Goal: Information Seeking & Learning: Learn about a topic

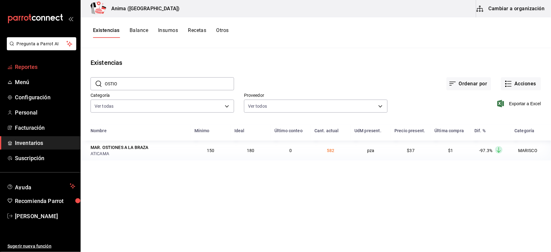
click at [47, 66] on span "Reportes" at bounding box center [45, 67] width 60 height 8
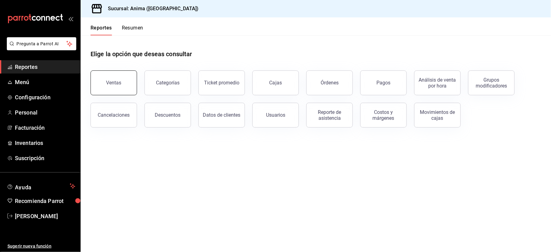
click at [104, 90] on button "Ventas" at bounding box center [113, 82] width 46 height 25
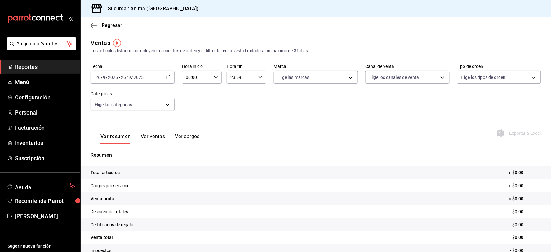
click at [125, 75] on input "26" at bounding box center [124, 77] width 6 height 5
click at [123, 154] on span "Rango de fechas" at bounding box center [120, 151] width 48 height 7
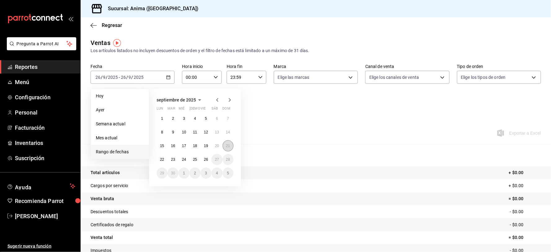
click at [229, 146] on abbr "21" at bounding box center [228, 145] width 4 height 4
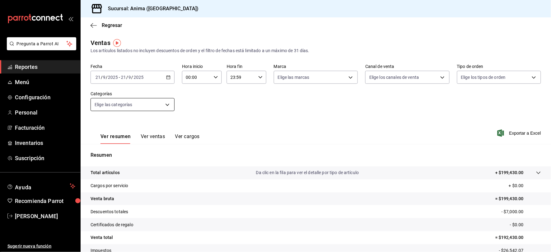
click at [127, 103] on body "Pregunta a Parrot AI Reportes Menú Configuración Personal Facturación Inventari…" at bounding box center [275, 126] width 551 height 252
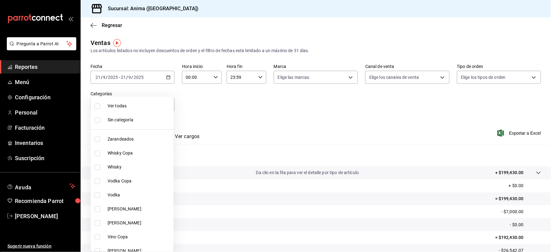
click at [233, 112] on div at bounding box center [275, 126] width 551 height 252
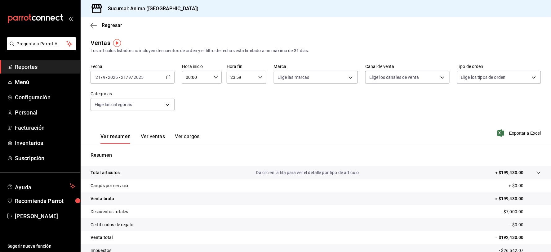
click at [144, 137] on button "Ver ventas" at bounding box center [153, 138] width 24 height 11
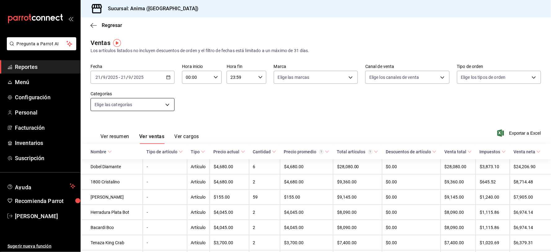
click at [147, 105] on body "Pregunta a Parrot AI Reportes Menú Configuración Personal Facturación Inventari…" at bounding box center [275, 126] width 551 height 252
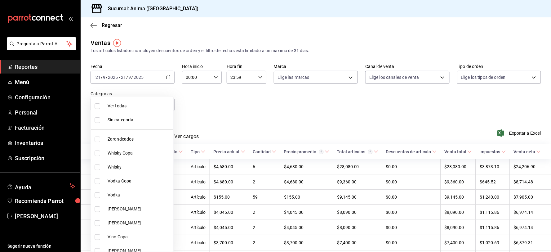
click at [131, 136] on span "Zarandeados" at bounding box center [139, 139] width 63 height 7
type input "e8f310e9-b813-45da-93b6-448fc6222477"
checkbox input "true"
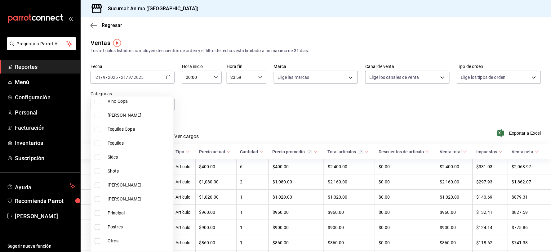
scroll to position [138, 0]
click at [120, 211] on span "Principal" at bounding box center [139, 210] width 63 height 7
type input "e8f310e9-b813-45da-93b6-448fc6222477,b43f8272-b0c4-464f-893f-b499a711b52d"
checkbox input "true"
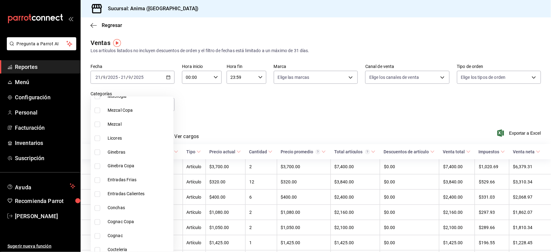
scroll to position [344, 0]
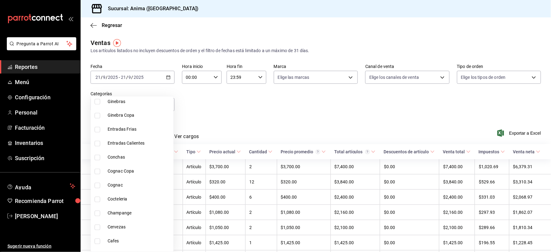
click at [222, 124] on div at bounding box center [275, 126] width 551 height 252
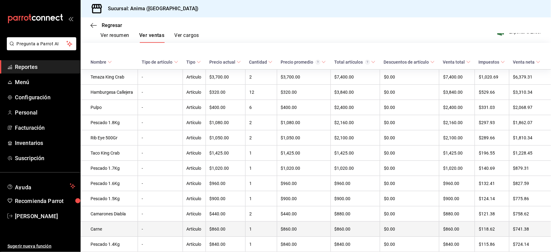
scroll to position [138, 0]
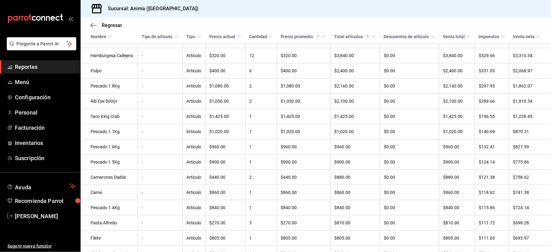
click at [43, 66] on span "Reportes" at bounding box center [45, 67] width 60 height 8
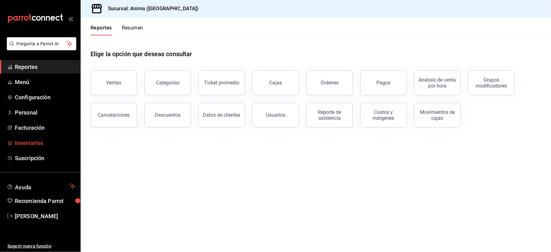
click at [46, 138] on span "Inventarios" at bounding box center [45, 142] width 60 height 8
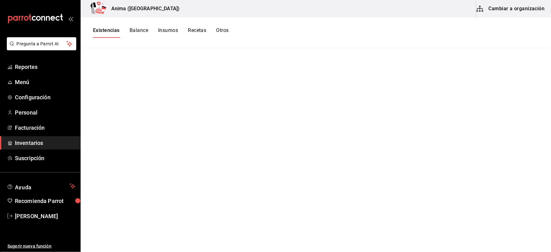
click at [222, 27] on button "Otros" at bounding box center [222, 32] width 12 height 11
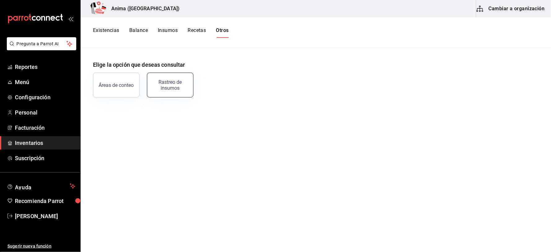
click at [176, 88] on div "Rastreo de insumos" at bounding box center [170, 85] width 38 height 12
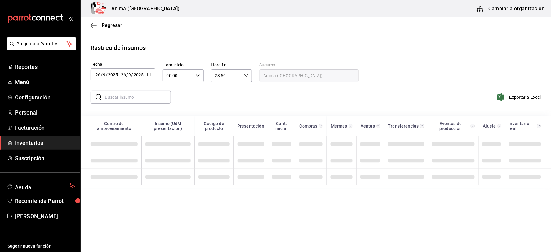
click at [127, 73] on span "/" at bounding box center [127, 74] width 2 height 5
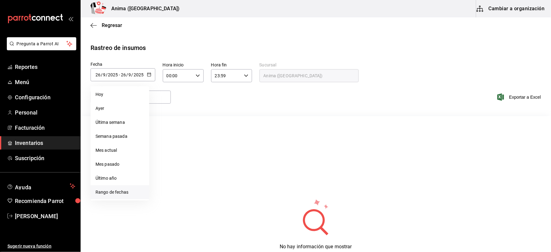
click at [95, 191] on li "Rango de fechas" at bounding box center [119, 192] width 59 height 14
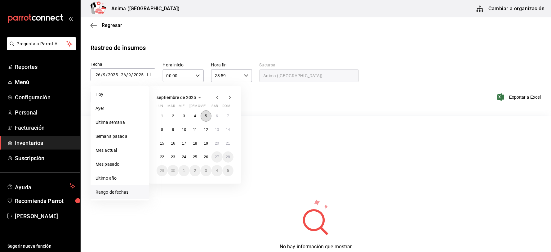
click at [206, 119] on button "5" at bounding box center [205, 115] width 11 height 11
click at [209, 156] on button "26" at bounding box center [205, 156] width 11 height 11
type input "[DATE]"
type input "5"
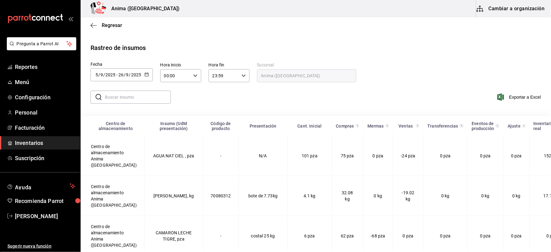
click at [131, 96] on input "text" at bounding box center [138, 97] width 66 height 12
type input "CARP"
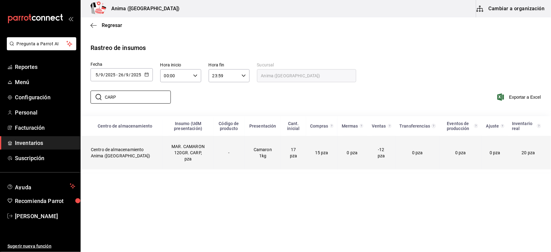
click at [163, 147] on td "MAR. CAMARON 120GR. CARP, pza" at bounding box center [188, 152] width 50 height 33
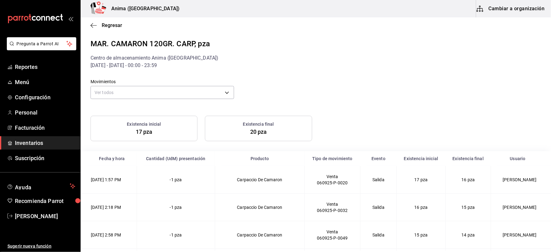
click at [274, 87] on div "Movimientos Ver todos default" at bounding box center [311, 85] width 460 height 32
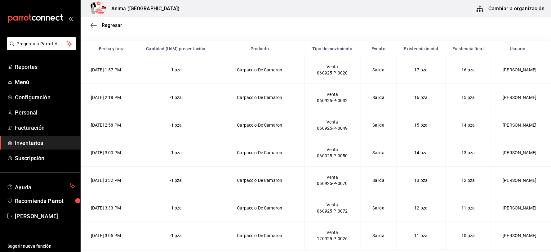
scroll to position [116, 0]
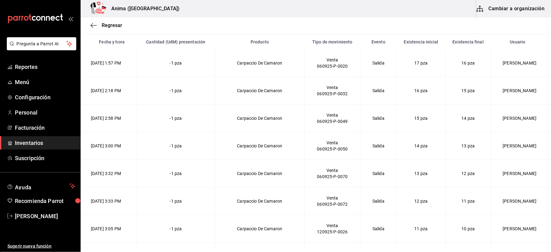
drag, startPoint x: 86, startPoint y: 26, endPoint x: 537, endPoint y: 245, distance: 501.6
click at [537, 245] on main "Regresar MAR. CAMARON 120GR. CARP, pza Centro de almacenamiento Anima ([GEOGRAP…" at bounding box center [316, 75] width 470 height 349
click at [470, 44] on th "Existencia final" at bounding box center [467, 41] width 45 height 15
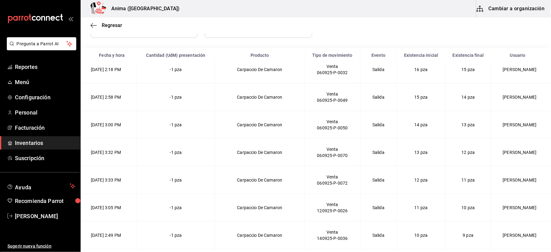
scroll to position [0, 0]
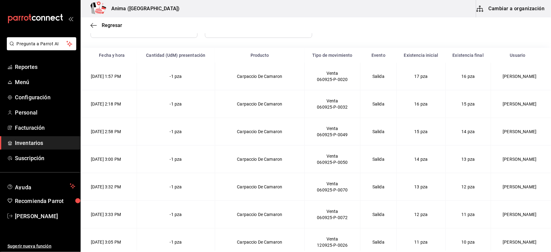
click at [375, 33] on div "Regresar" at bounding box center [316, 25] width 470 height 16
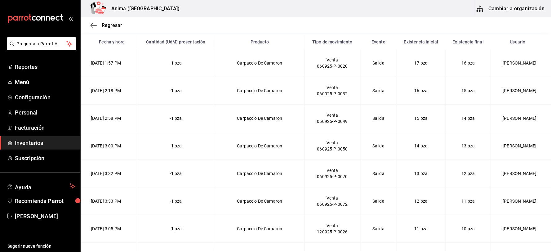
click at [48, 143] on span "Inventarios" at bounding box center [45, 142] width 60 height 8
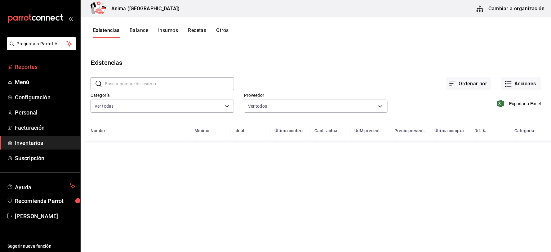
click at [32, 61] on link "Reportes" at bounding box center [40, 66] width 80 height 13
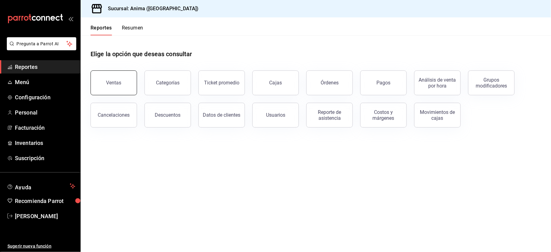
click at [104, 92] on button "Ventas" at bounding box center [113, 82] width 46 height 25
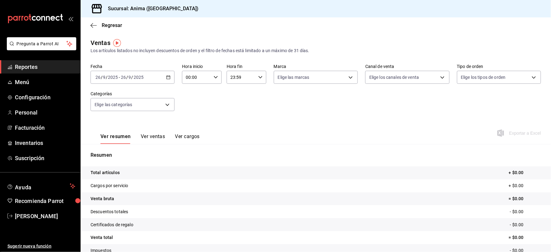
click at [134, 80] on div "[DATE] [DATE] - [DATE] [DATE]" at bounding box center [132, 77] width 84 height 13
click at [126, 153] on span "Rango de fechas" at bounding box center [120, 151] width 48 height 7
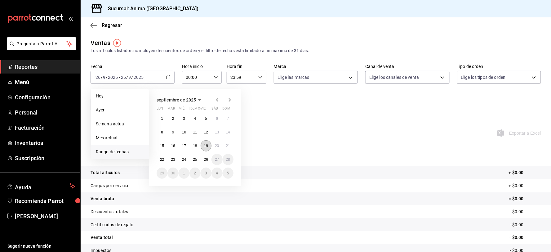
click at [208, 145] on button "19" at bounding box center [205, 145] width 11 height 11
click at [230, 143] on abbr "21" at bounding box center [228, 145] width 4 height 4
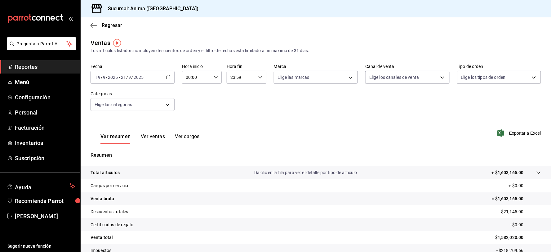
click at [146, 135] on button "Ver ventas" at bounding box center [153, 138] width 24 height 11
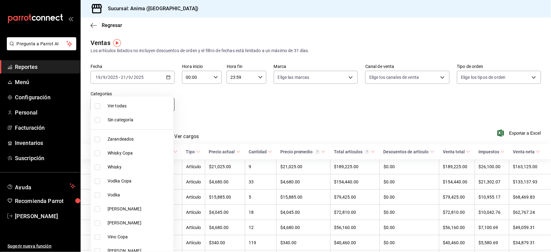
click at [166, 106] on body "Pregunta a Parrot AI Reportes Menú Configuración Personal Facturación Inventari…" at bounding box center [275, 126] width 551 height 252
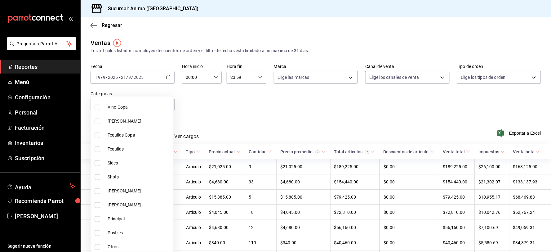
scroll to position [138, 0]
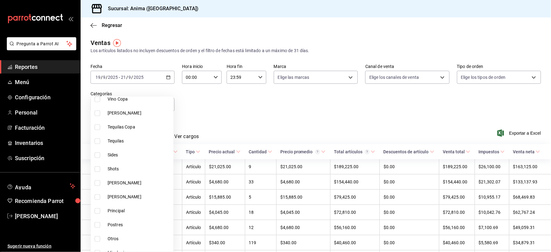
click at [146, 153] on span "Sides" at bounding box center [139, 154] width 63 height 7
type input "5f334e01-f805-45da-ade8-6af8be33df61"
checkbox input "true"
click at [274, 133] on div at bounding box center [275, 126] width 551 height 252
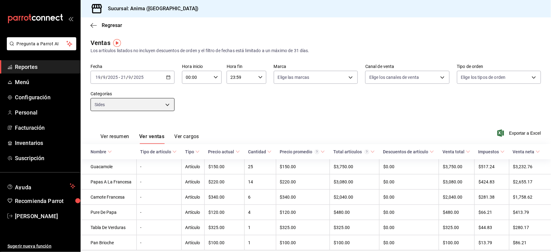
scroll to position [22, 0]
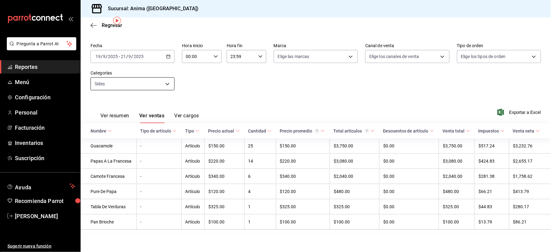
click at [144, 83] on body "Pregunta a Parrot AI Reportes Menú Configuración Personal Facturación Inventari…" at bounding box center [275, 126] width 551 height 252
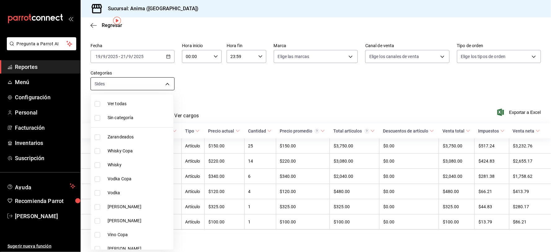
click at [144, 83] on div at bounding box center [275, 126] width 551 height 252
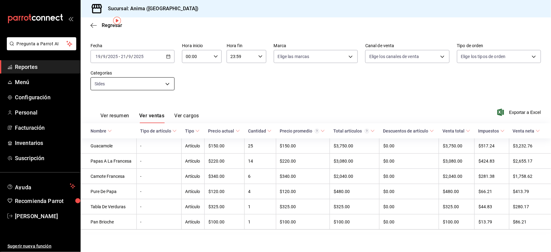
click at [141, 85] on body "Pregunta a Parrot AI Reportes Menú Configuración Personal Facturación Inventari…" at bounding box center [275, 126] width 551 height 252
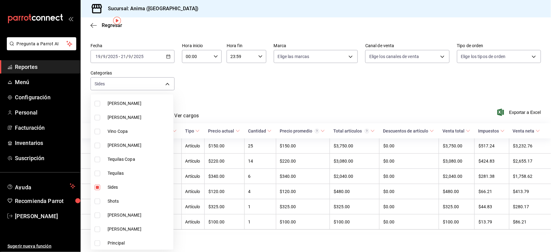
click at [125, 185] on span "Sides" at bounding box center [139, 187] width 63 height 7
checkbox input "false"
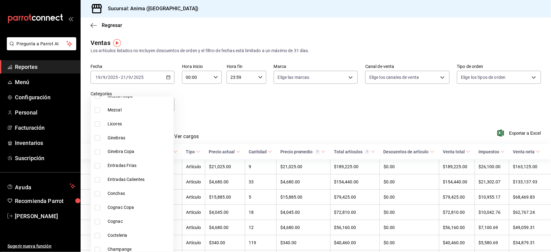
scroll to position [310, 0]
click at [129, 164] on span "Entradas Frias" at bounding box center [139, 163] width 63 height 7
type input "528d93f4-80a9-4b4a-bb56-67f777ed5682"
checkbox input "true"
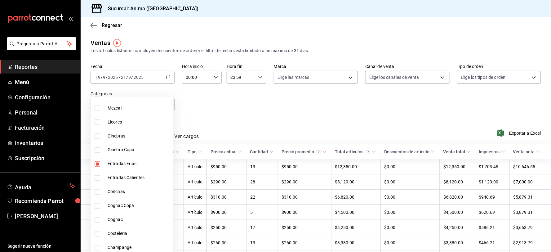
click at [222, 138] on div at bounding box center [275, 126] width 551 height 252
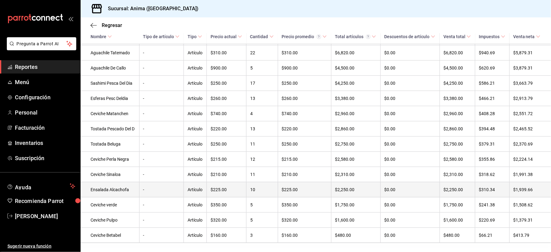
scroll to position [173, 0]
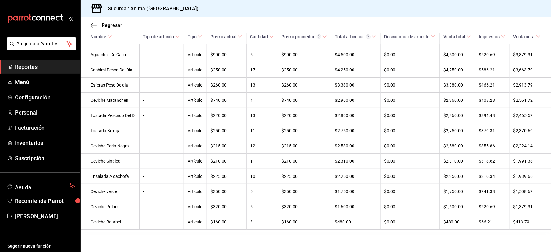
drag, startPoint x: 211, startPoint y: 140, endPoint x: 216, endPoint y: 159, distance: 19.0
click at [211, 140] on td "$215.00" at bounding box center [227, 145] width 40 height 15
